Goal: Use online tool/utility: Utilize a website feature to perform a specific function

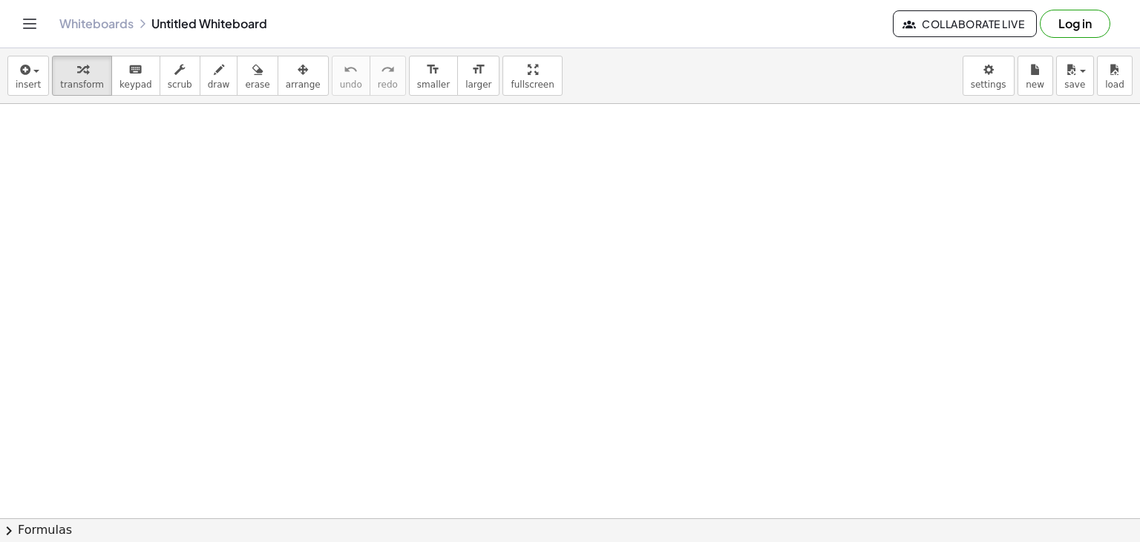
drag, startPoint x: 0, startPoint y: 0, endPoint x: 263, endPoint y: 202, distance: 331.8
click at [119, 82] on span "keypad" at bounding box center [135, 84] width 33 height 10
click at [214, 75] on icon "button" at bounding box center [219, 70] width 10 height 18
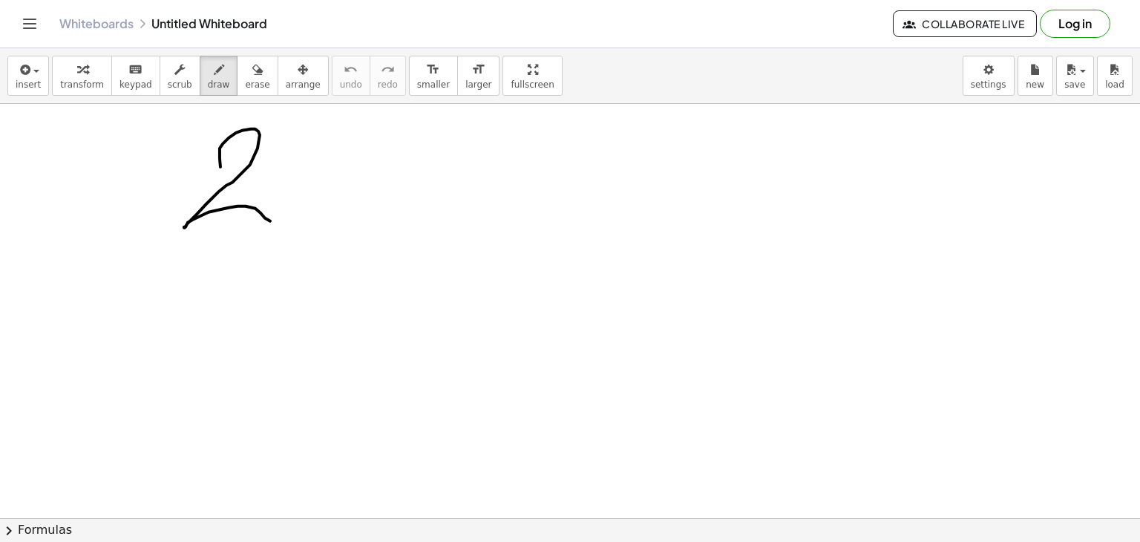
drag, startPoint x: 220, startPoint y: 166, endPoint x: 285, endPoint y: 205, distance: 75.2
click at [252, 65] on icon "button" at bounding box center [257, 70] width 10 height 18
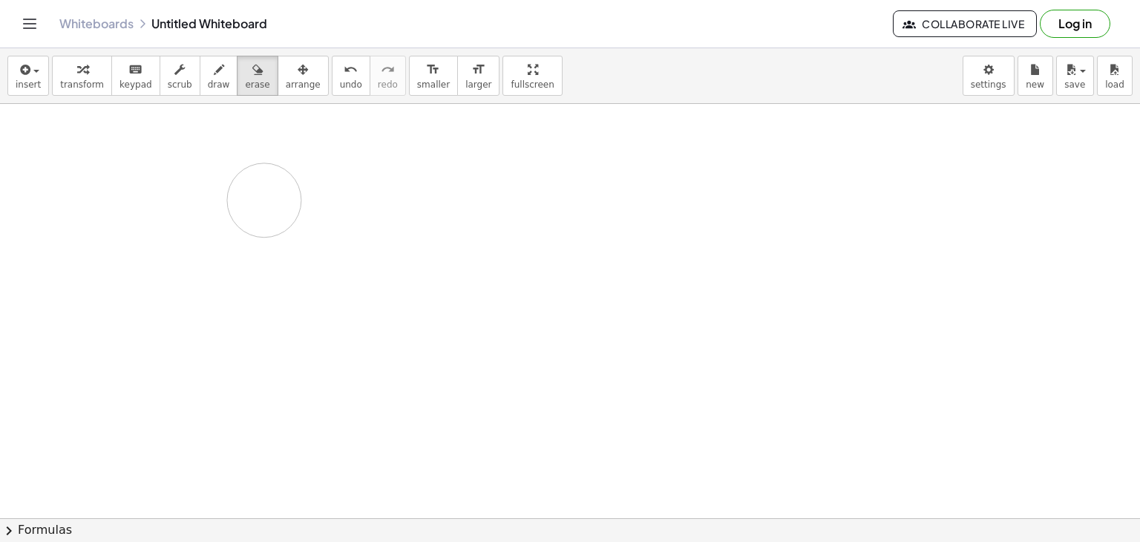
drag, startPoint x: 253, startPoint y: 148, endPoint x: 290, endPoint y: 220, distance: 81.0
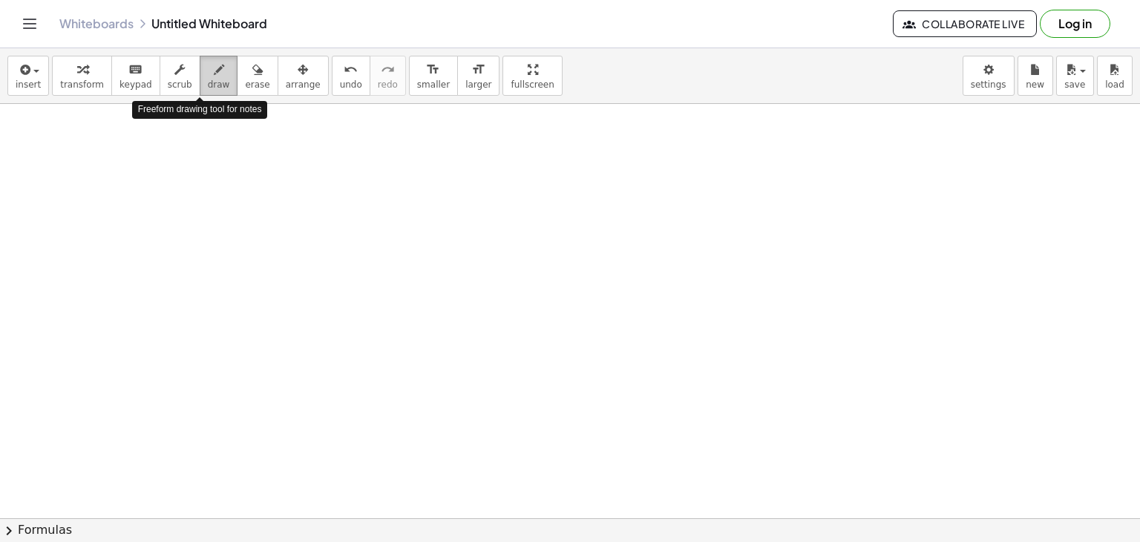
click at [208, 81] on span "draw" at bounding box center [219, 84] width 22 height 10
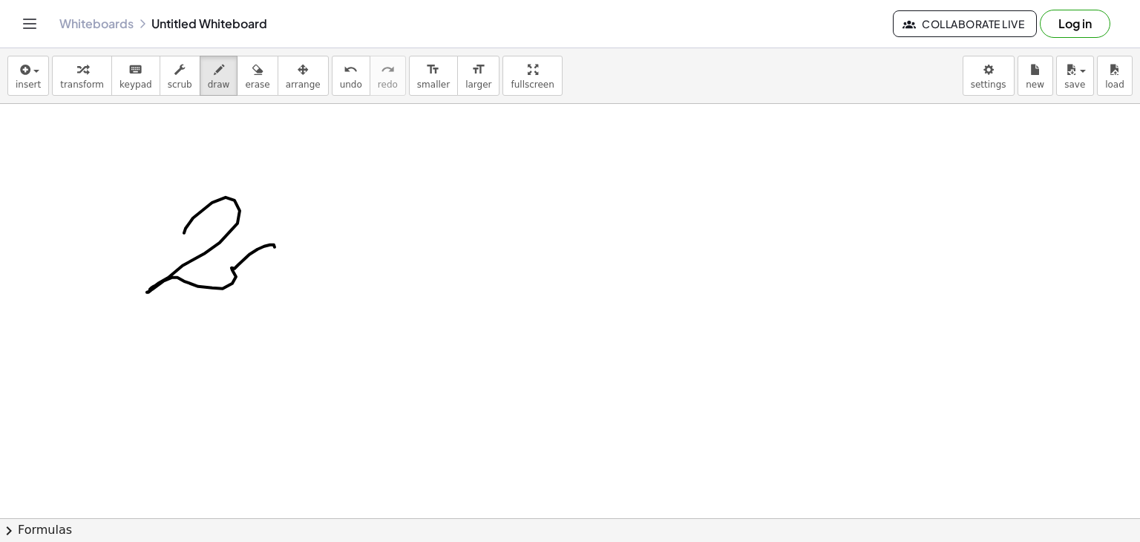
drag, startPoint x: 184, startPoint y: 232, endPoint x: 275, endPoint y: 246, distance: 91.6
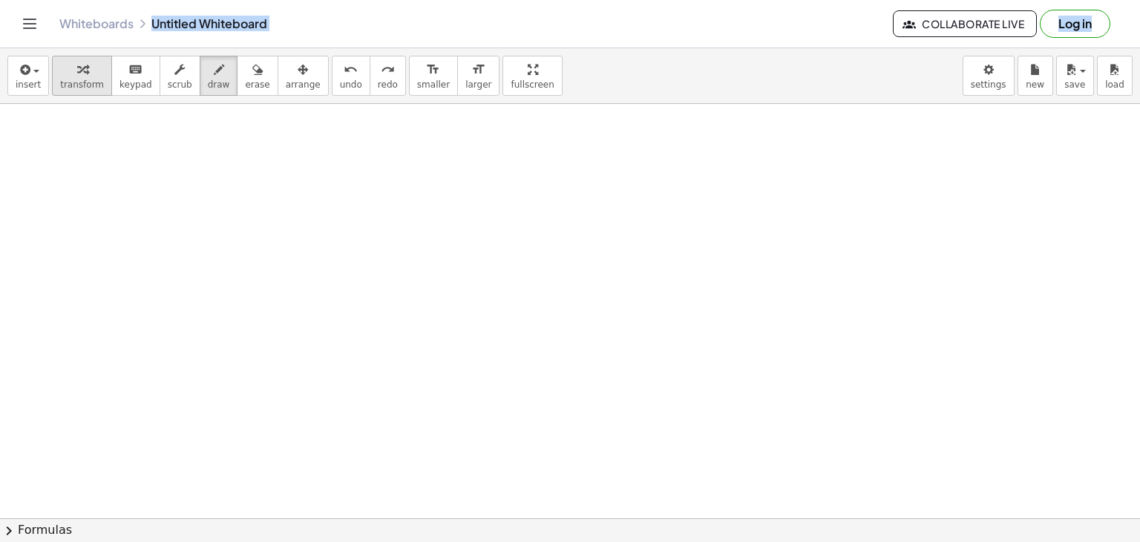
drag, startPoint x: 134, startPoint y: 42, endPoint x: 47, endPoint y: 78, distance: 93.4
click at [47, 78] on div "Graspable Math Activities Get Started Activity Bank Assigned Work Classes White…" at bounding box center [570, 271] width 1140 height 542
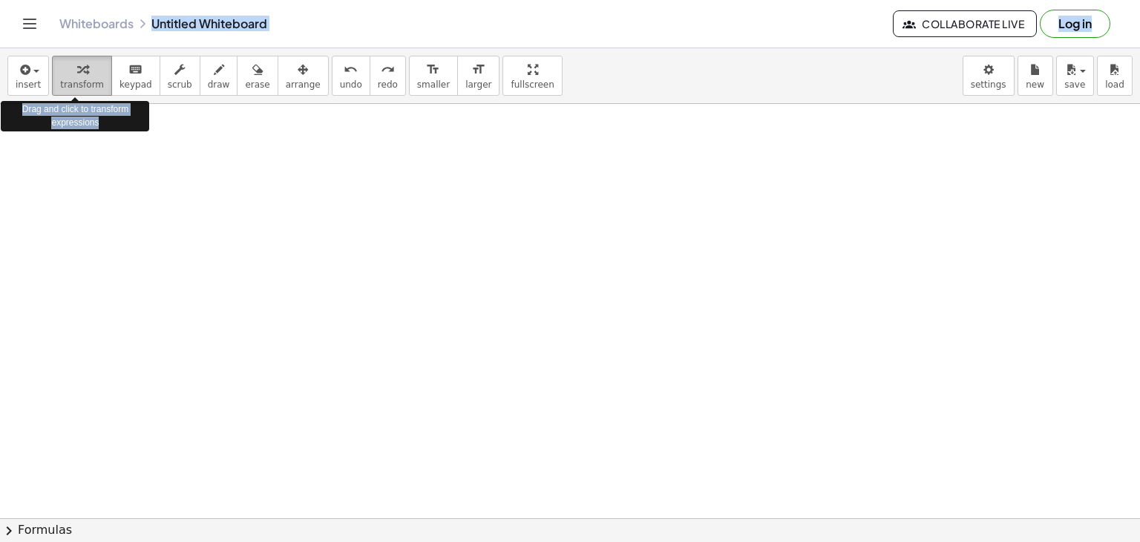
click at [52, 78] on button "transform" at bounding box center [82, 76] width 60 height 40
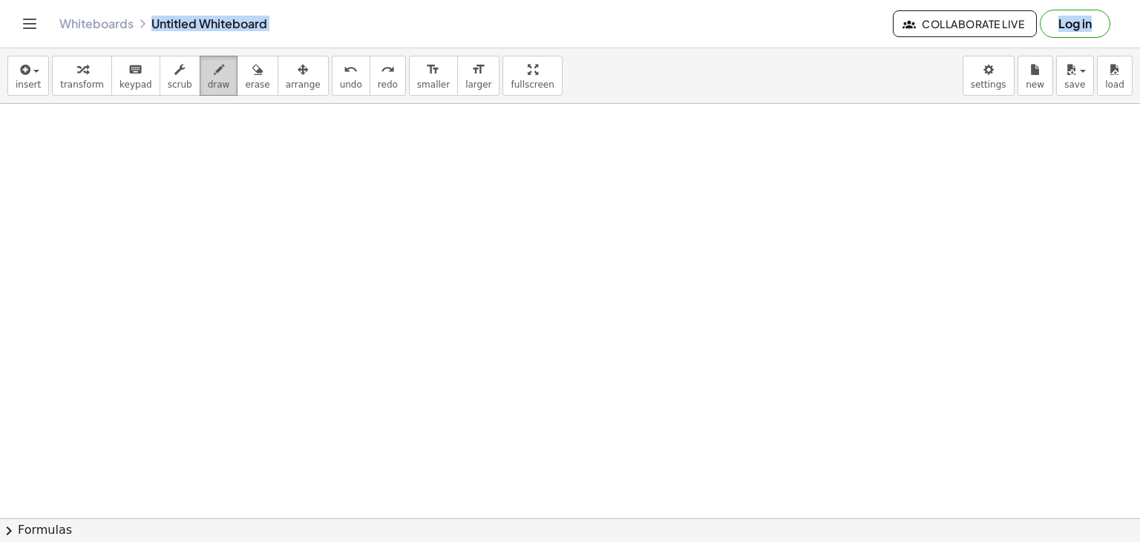
click at [214, 69] on icon "button" at bounding box center [219, 70] width 10 height 18
drag, startPoint x: 221, startPoint y: 175, endPoint x: 292, endPoint y: 241, distance: 97.1
drag, startPoint x: 328, startPoint y: 213, endPoint x: 403, endPoint y: 241, distance: 80.1
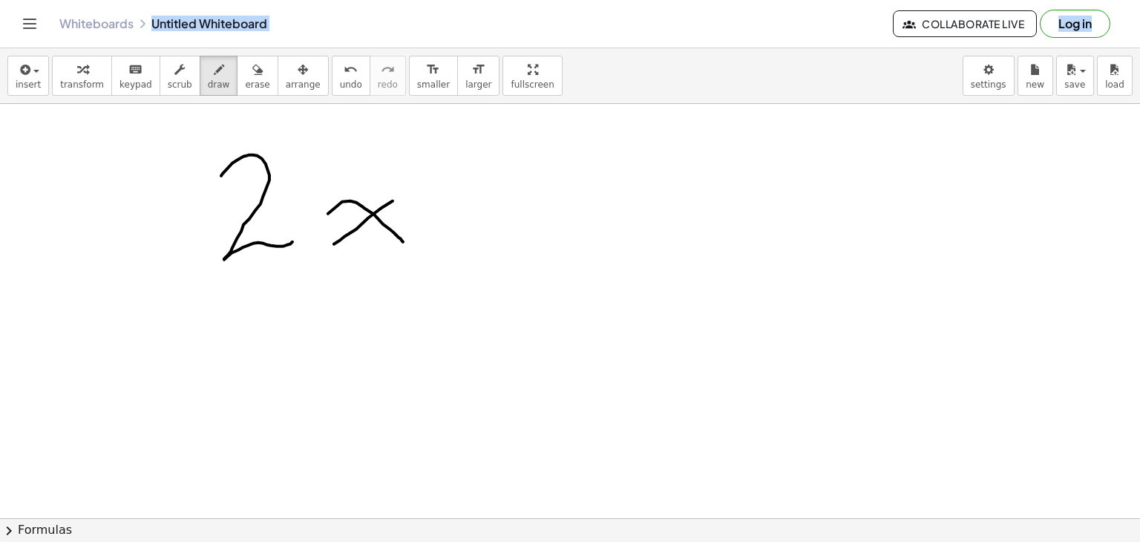
drag, startPoint x: 393, startPoint y: 200, endPoint x: 320, endPoint y: 256, distance: 91.6
drag, startPoint x: 478, startPoint y: 188, endPoint x: 473, endPoint y: 280, distance: 92.9
drag, startPoint x: 455, startPoint y: 221, endPoint x: 514, endPoint y: 219, distance: 59.4
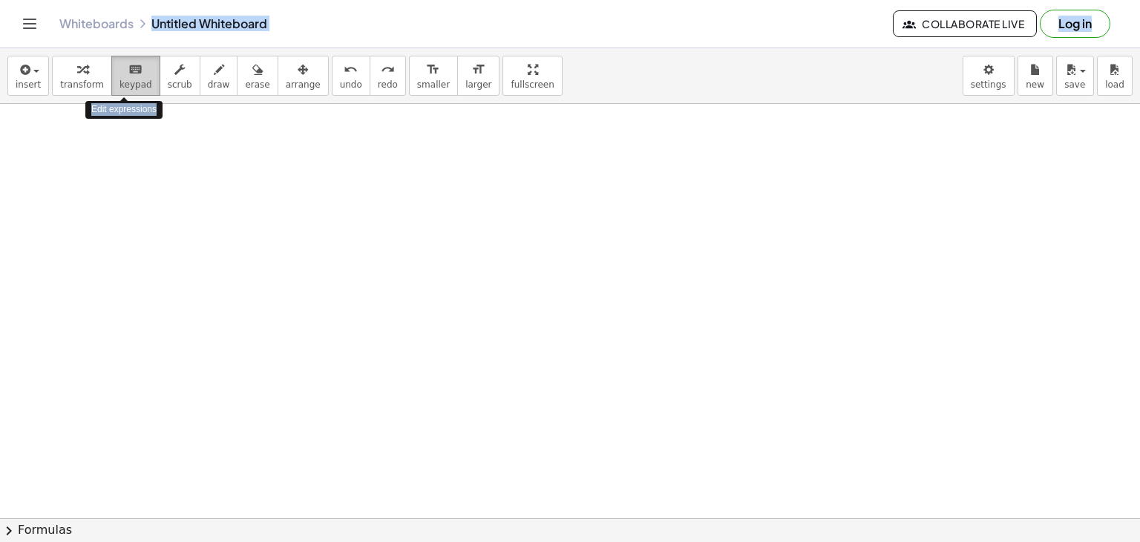
click at [120, 77] on button "keyboard keypad" at bounding box center [135, 76] width 49 height 40
click at [135, 77] on button "keyboard keypad" at bounding box center [135, 76] width 49 height 40
click at [119, 81] on span "keypad" at bounding box center [135, 84] width 33 height 10
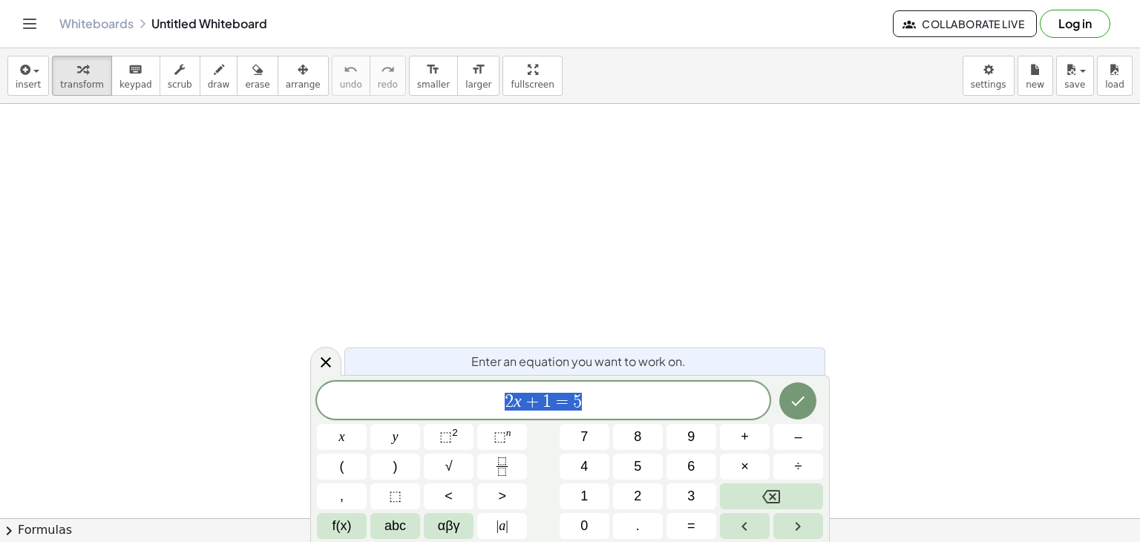
click at [798, 398] on icon "Done" at bounding box center [798, 401] width 18 height 18
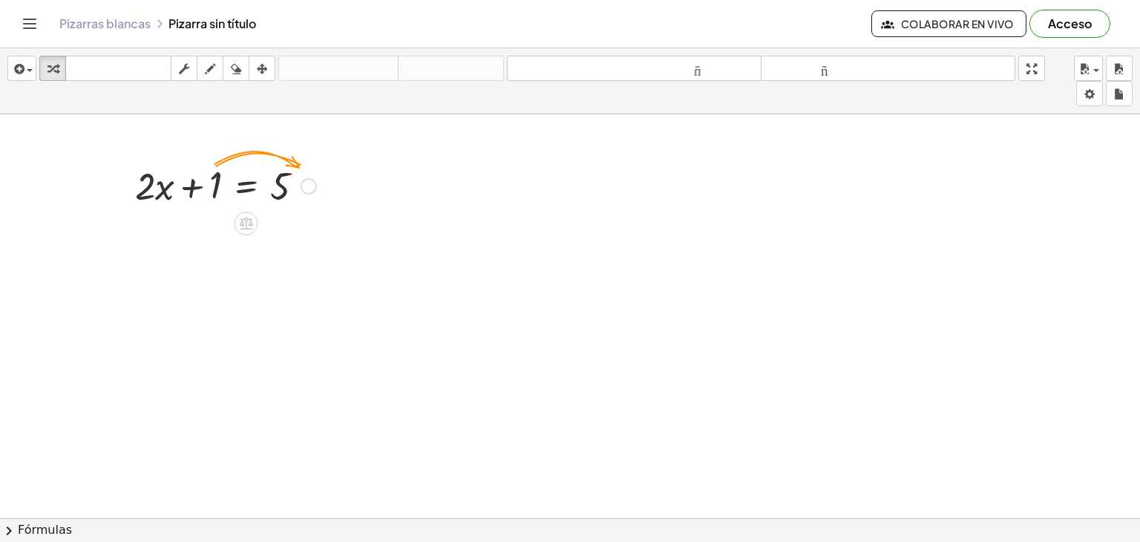
click at [308, 189] on div at bounding box center [309, 186] width 16 height 16
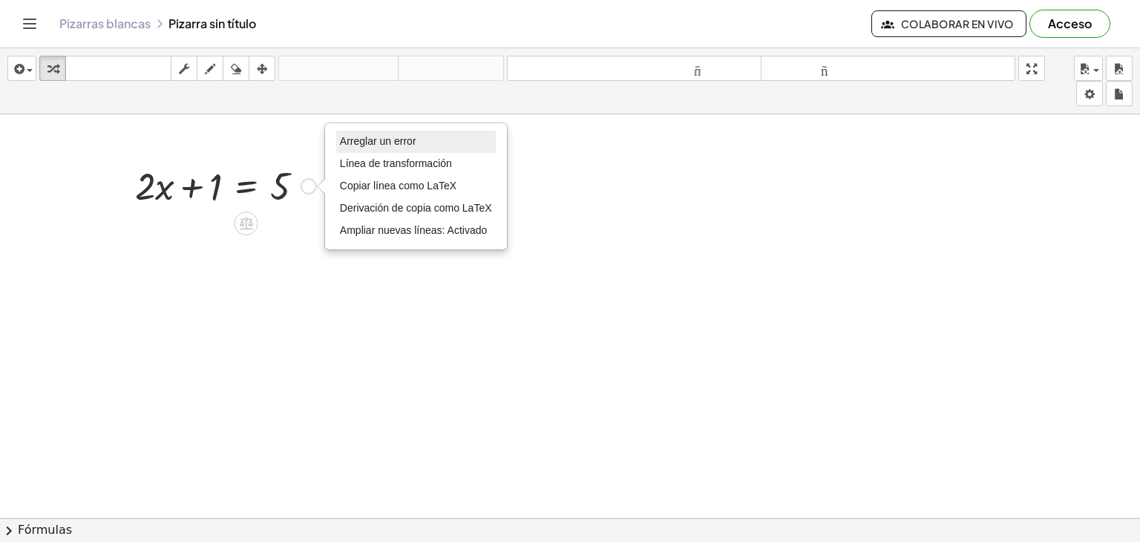
click at [383, 139] on font "Arreglar un error" at bounding box center [378, 141] width 76 height 12
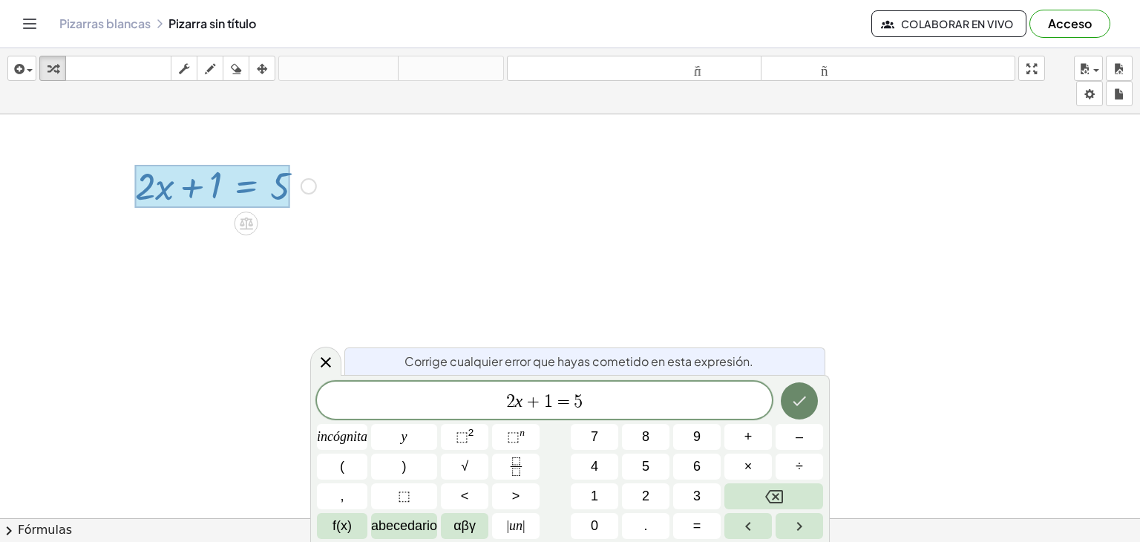
click at [813, 397] on button "Hecho" at bounding box center [799, 400] width 37 height 37
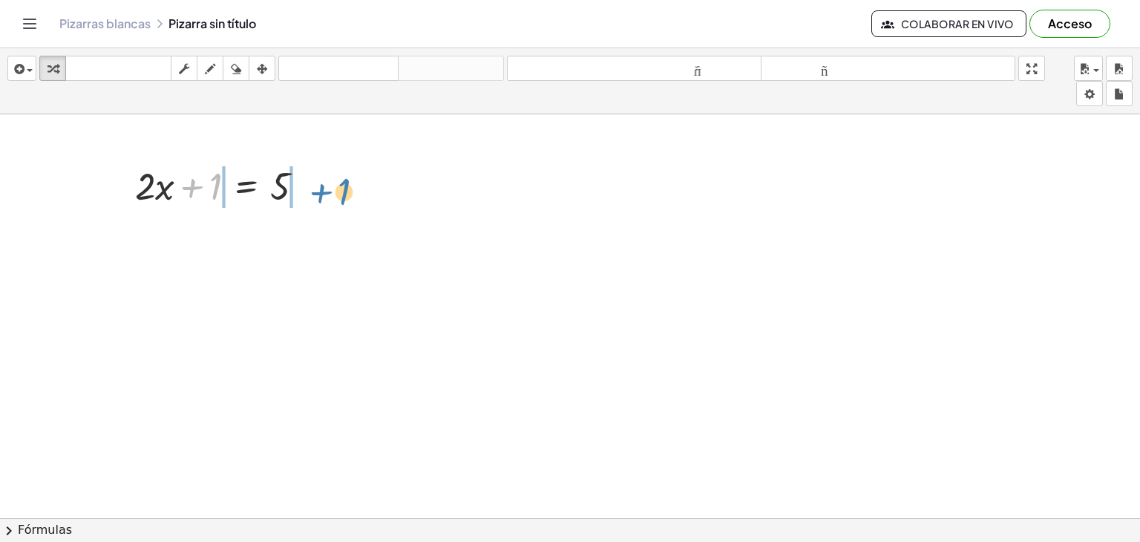
drag, startPoint x: 221, startPoint y: 173, endPoint x: 351, endPoint y: 177, distance: 129.9
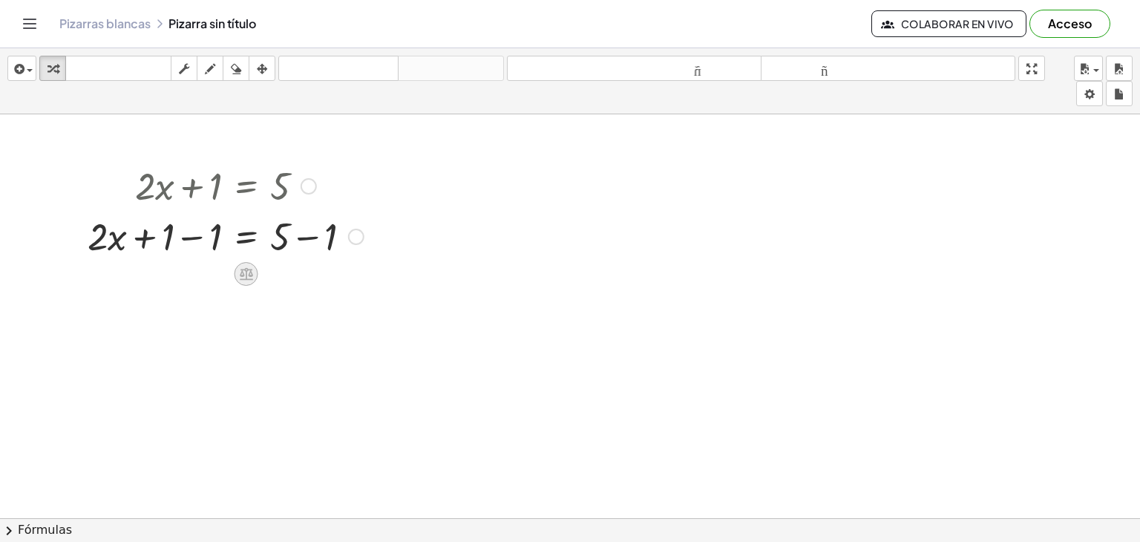
click at [255, 278] on div at bounding box center [246, 274] width 24 height 24
click at [222, 271] on div "−" at bounding box center [217, 274] width 24 height 24
click at [359, 237] on div at bounding box center [357, 237] width 16 height 16
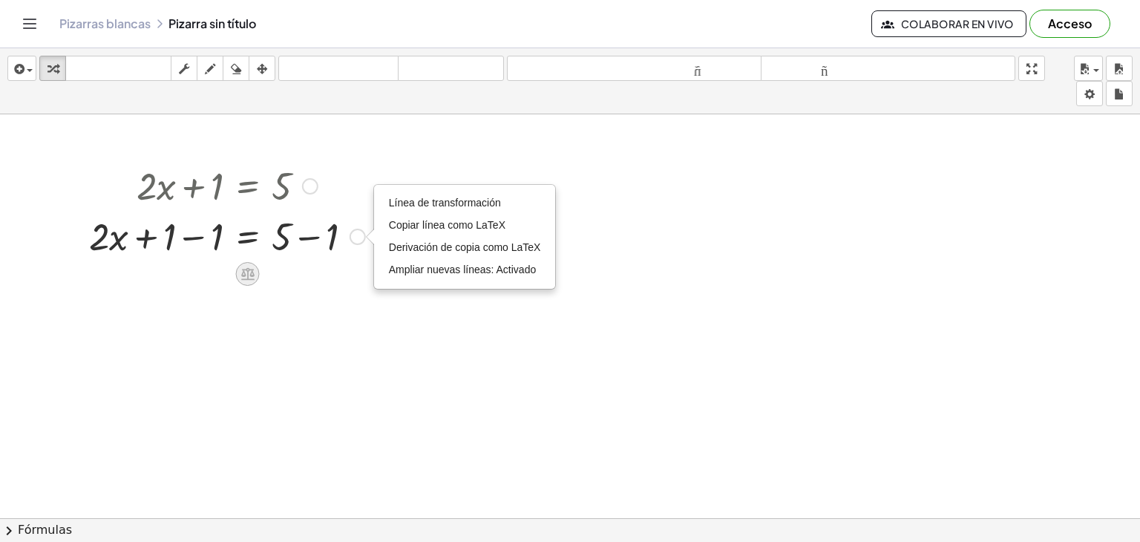
click at [244, 271] on icon at bounding box center [248, 274] width 16 height 16
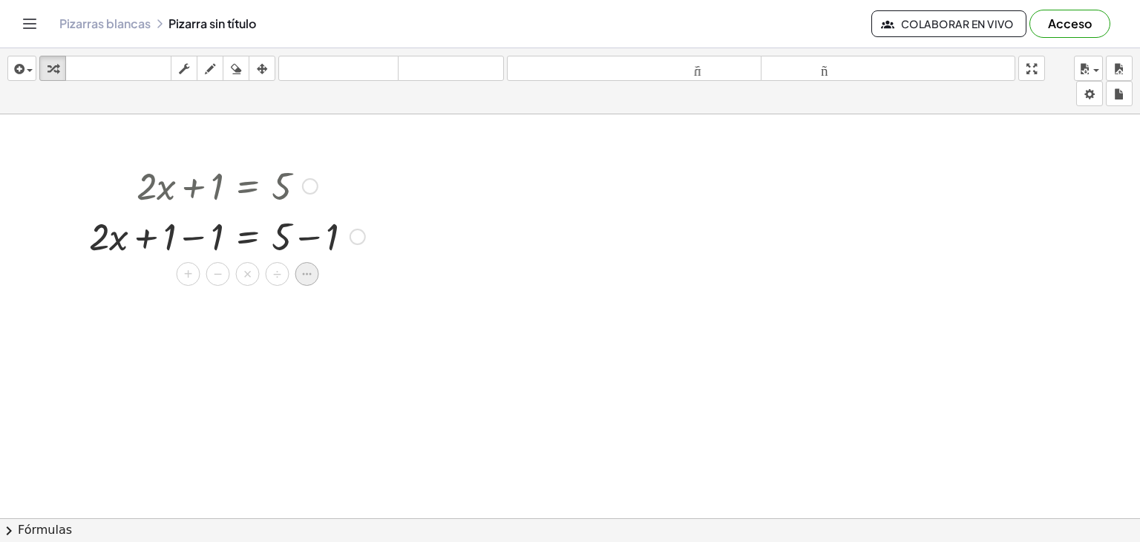
click at [298, 272] on div at bounding box center [307, 274] width 24 height 24
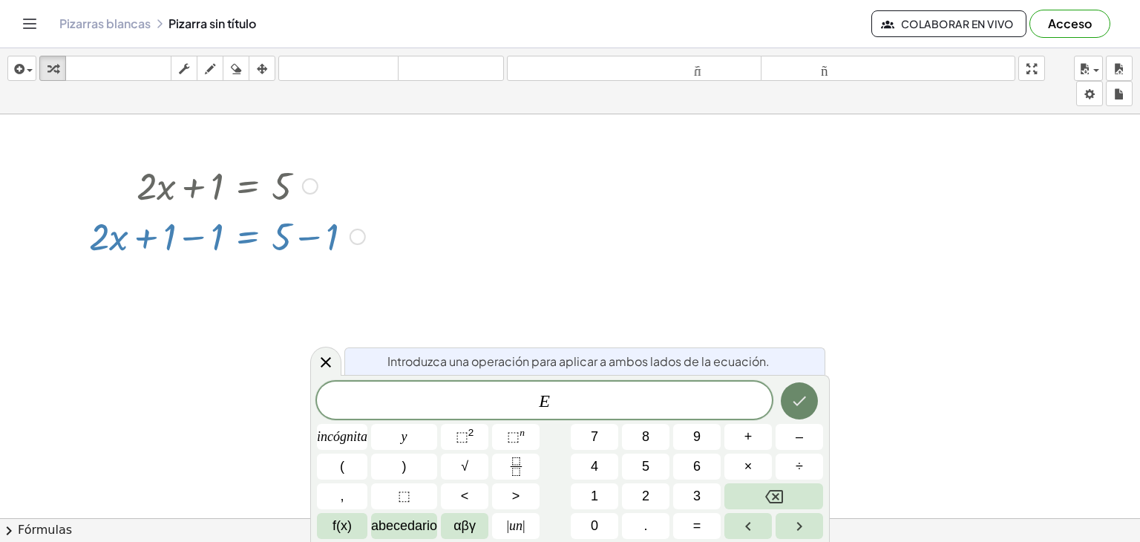
click at [798, 404] on icon "Hecho" at bounding box center [798, 401] width 13 height 10
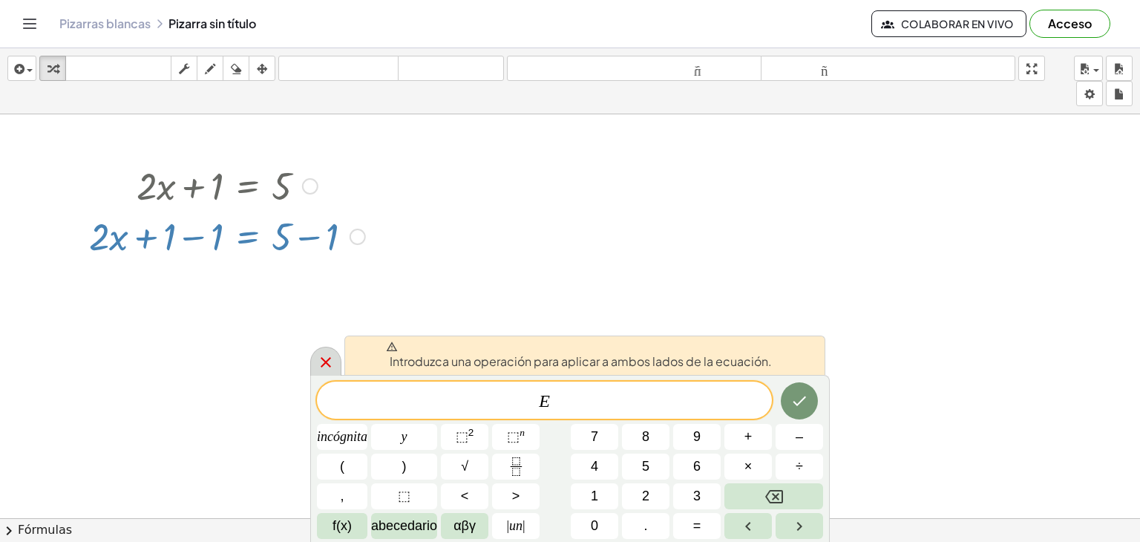
click at [324, 364] on icon at bounding box center [326, 362] width 18 height 18
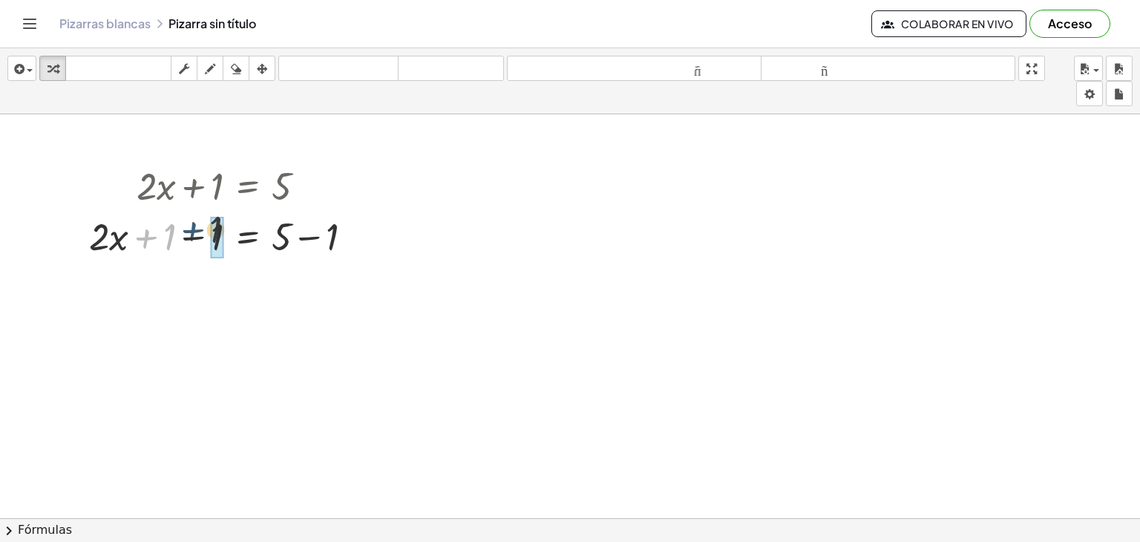
drag, startPoint x: 152, startPoint y: 244, endPoint x: 202, endPoint y: 235, distance: 50.5
click at [202, 235] on div at bounding box center [227, 235] width 291 height 50
drag, startPoint x: 281, startPoint y: 292, endPoint x: 324, endPoint y: 287, distance: 42.5
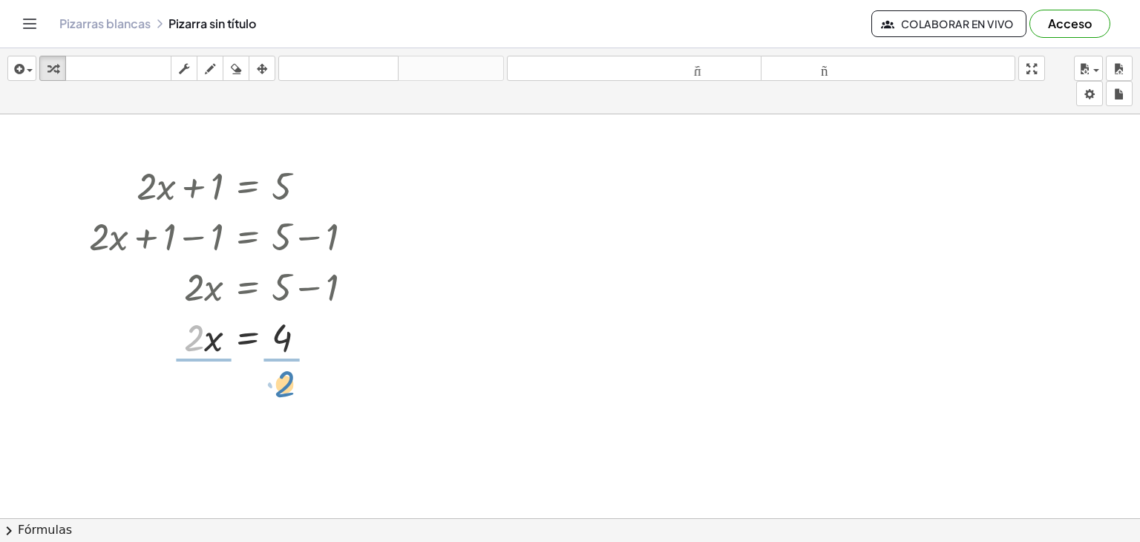
drag, startPoint x: 196, startPoint y: 347, endPoint x: 288, endPoint y: 382, distance: 98.7
drag, startPoint x: 194, startPoint y: 379, endPoint x: 201, endPoint y: 413, distance: 34.9
drag, startPoint x: 285, startPoint y: 380, endPoint x: 285, endPoint y: 404, distance: 23.7
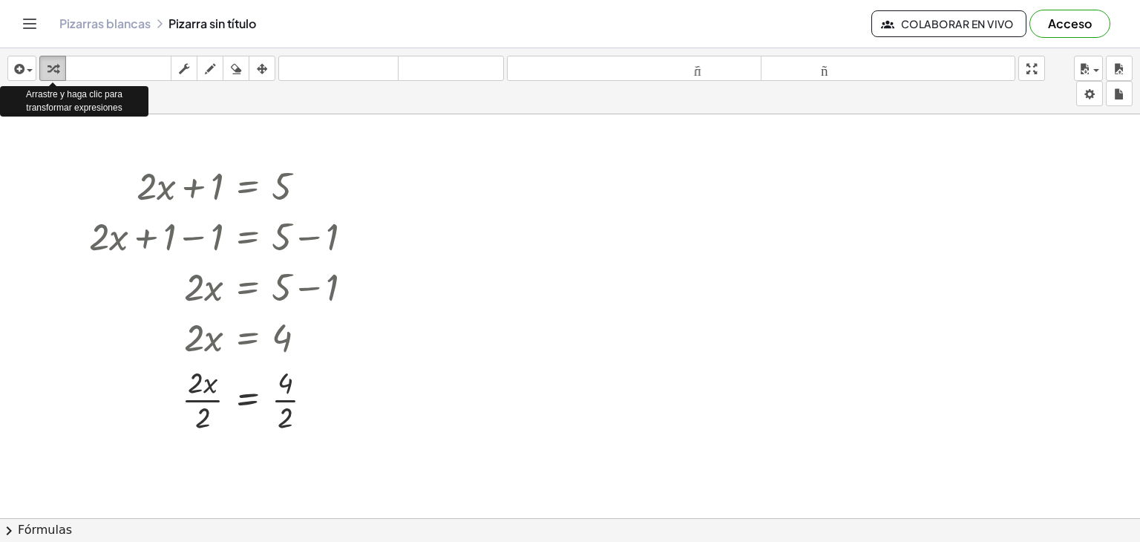
click at [50, 68] on icon "button" at bounding box center [52, 69] width 10 height 18
click at [26, 74] on span "button" at bounding box center [25, 70] width 3 height 10
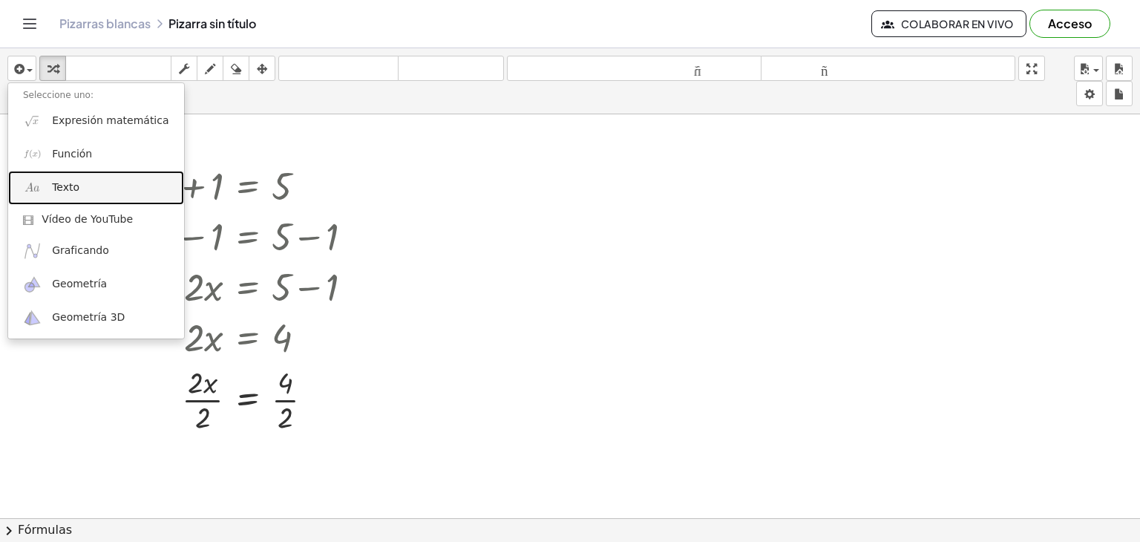
click at [72, 181] on font "Texto" at bounding box center [65, 187] width 27 height 12
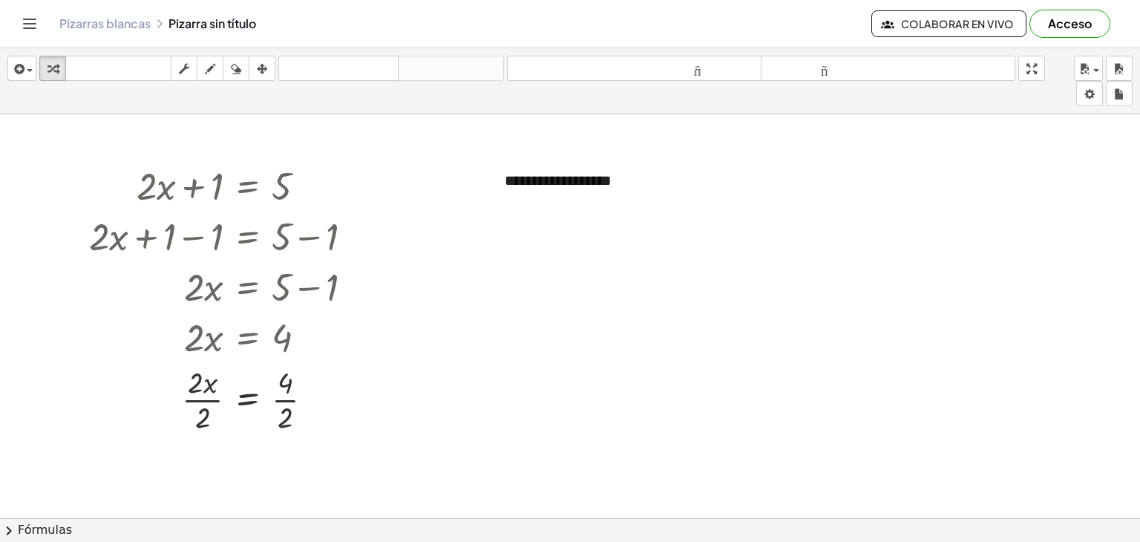
click at [30, 24] on icon "Cambiar navegación" at bounding box center [30, 24] width 18 height 18
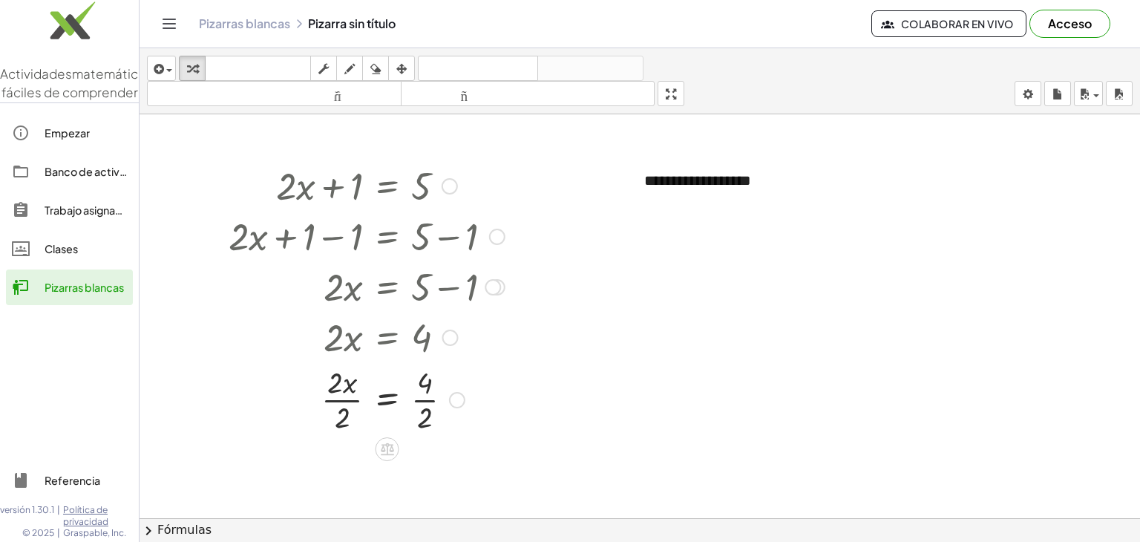
click at [249, 162] on div at bounding box center [366, 185] width 291 height 50
drag, startPoint x: 162, startPoint y: 6, endPoint x: 172, endPoint y: 30, distance: 25.9
click at [172, 30] on div "Pizarras blancas Pizarra sin título Colaborar en vivo Acceso" at bounding box center [639, 23] width 965 height 47
click at [172, 30] on icon "Cambiar navegación" at bounding box center [169, 24] width 18 height 18
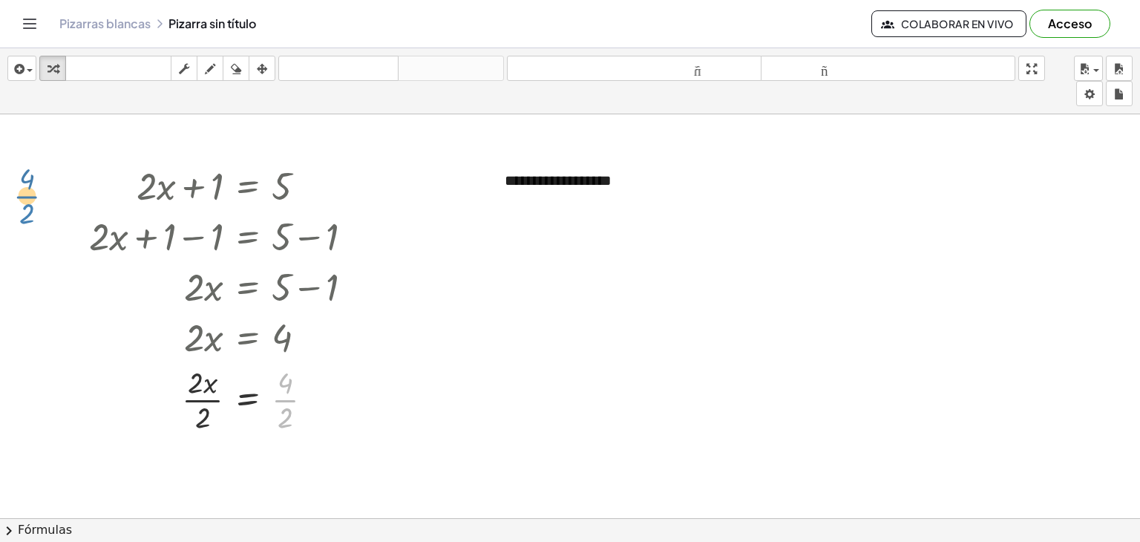
drag, startPoint x: 365, startPoint y: 427, endPoint x: 108, endPoint y: 223, distance: 328.5
click at [248, 186] on div "+ · 2 · x + 1 = 5 + · 2 · x + 1 − 1 = + 5 − 1 + · 2 · x + 0 = + 5 − 1 · 2 · x =…" at bounding box center [248, 186] width 0 height 0
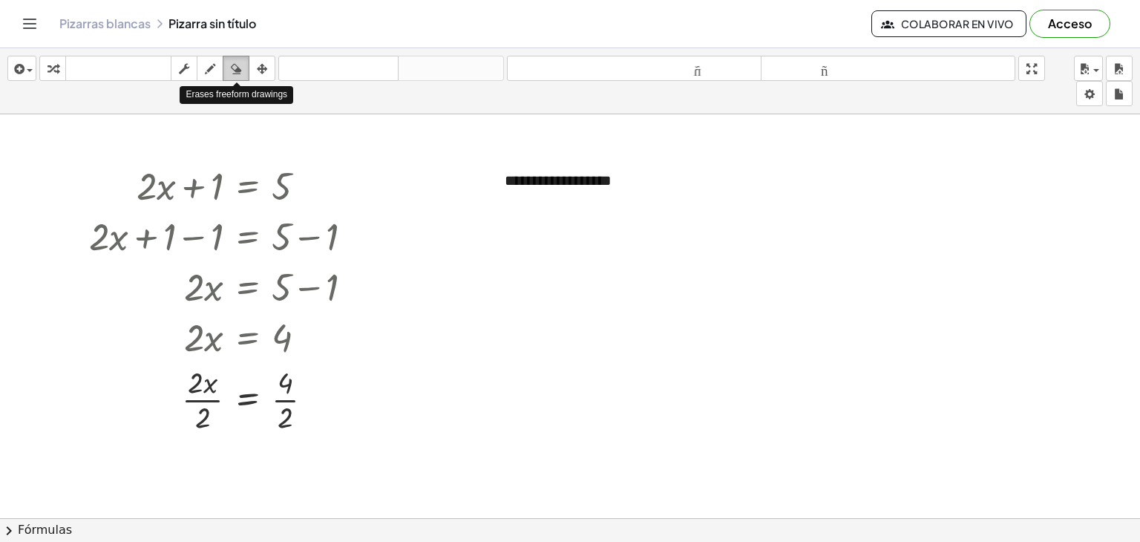
click at [237, 60] on icon "button" at bounding box center [236, 69] width 10 height 18
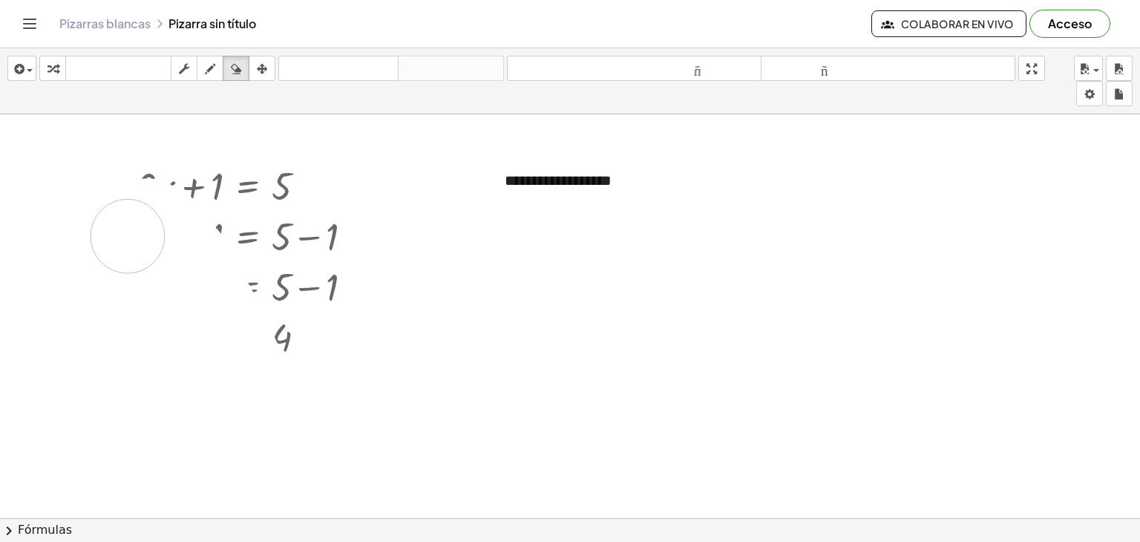
drag, startPoint x: 311, startPoint y: 411, endPoint x: 179, endPoint y: 174, distance: 271.7
click at [179, 174] on div at bounding box center [570, 518] width 1140 height 809
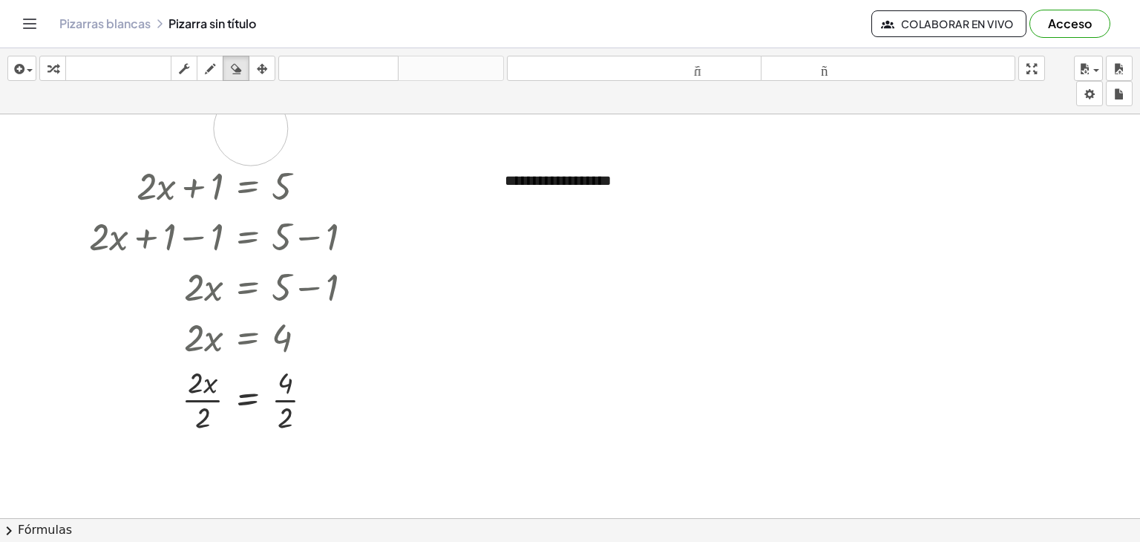
drag, startPoint x: 251, startPoint y: 128, endPoint x: 243, endPoint y: 160, distance: 33.7
click at [243, 160] on div at bounding box center [570, 518] width 1140 height 809
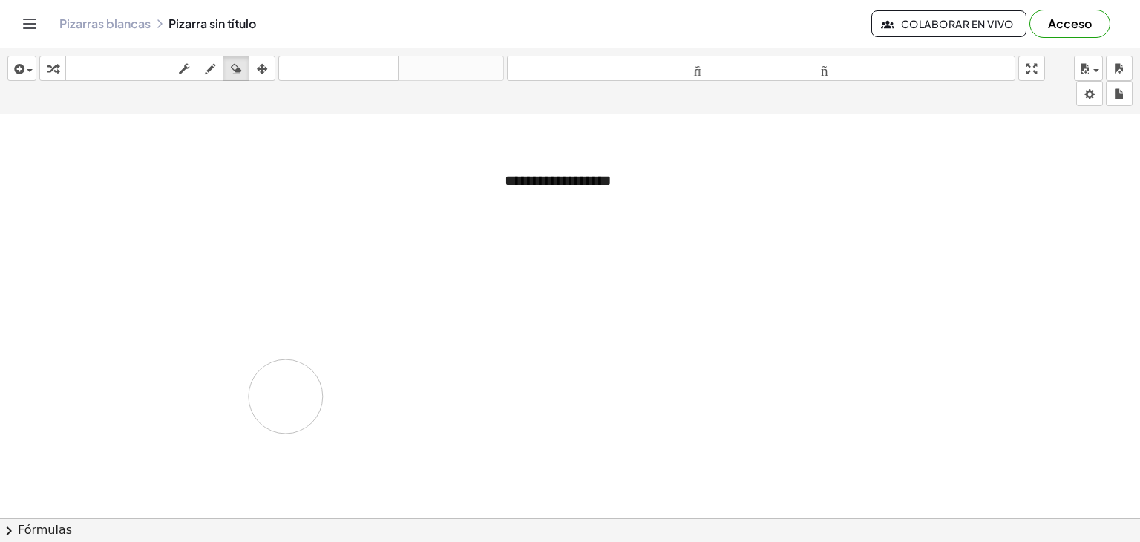
drag, startPoint x: 155, startPoint y: 185, endPoint x: 285, endPoint y: 395, distance: 246.9
click at [285, 395] on div at bounding box center [570, 518] width 1140 height 809
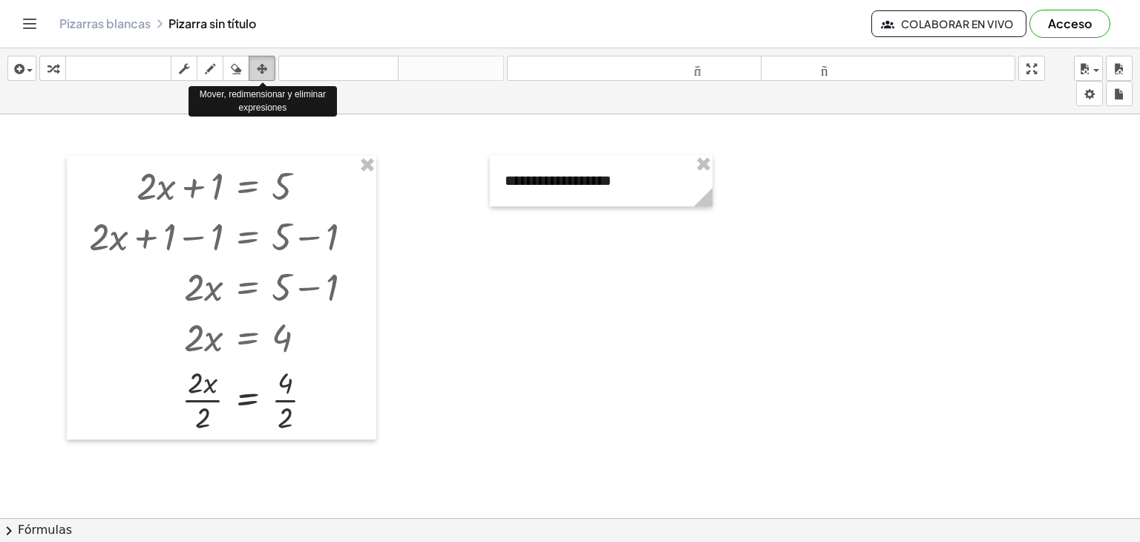
click at [258, 62] on icon "button" at bounding box center [262, 69] width 10 height 18
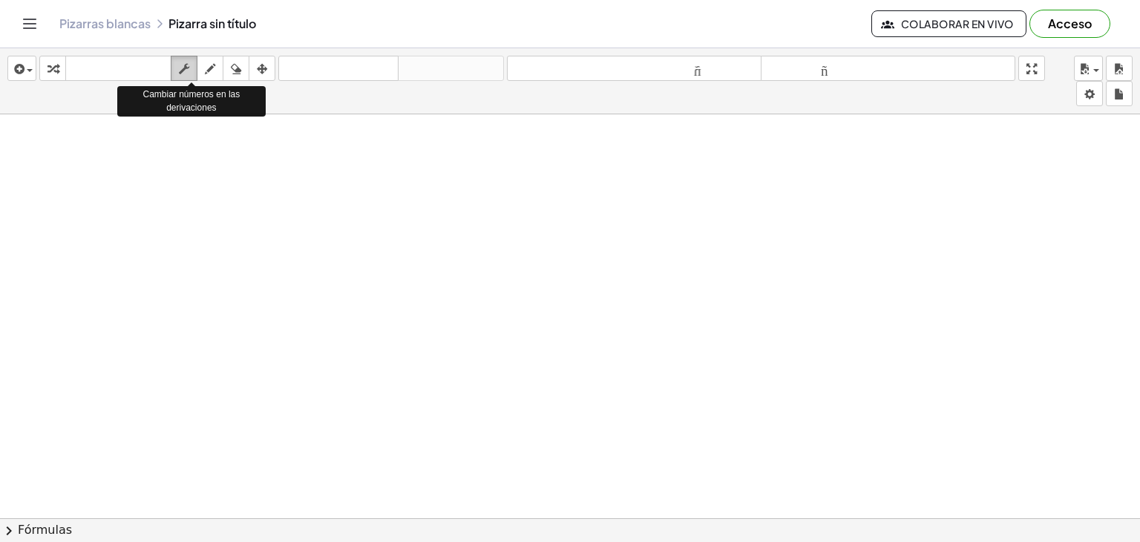
click at [185, 69] on icon "button" at bounding box center [184, 69] width 10 height 18
click at [213, 66] on icon "button" at bounding box center [210, 69] width 10 height 18
